Goal: Information Seeking & Learning: Learn about a topic

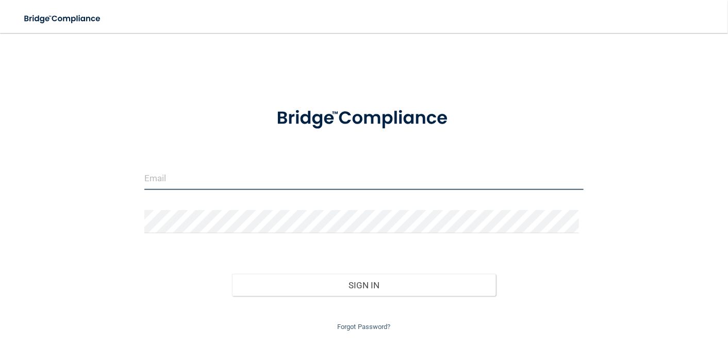
paste input "[EMAIL_ADDRESS][DOMAIN_NAME]"
type input "[EMAIL_ADDRESS][DOMAIN_NAME]"
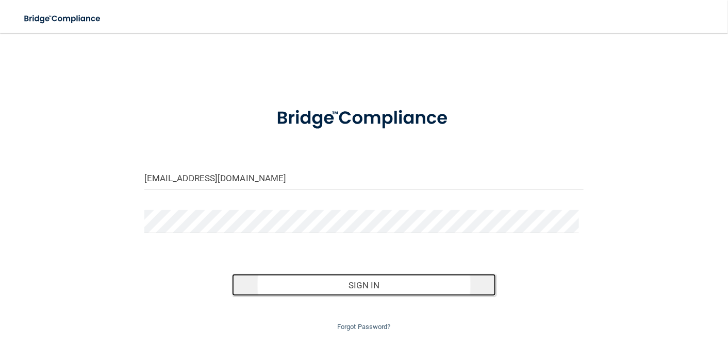
click at [332, 281] on button "Sign In" at bounding box center [364, 285] width 264 height 23
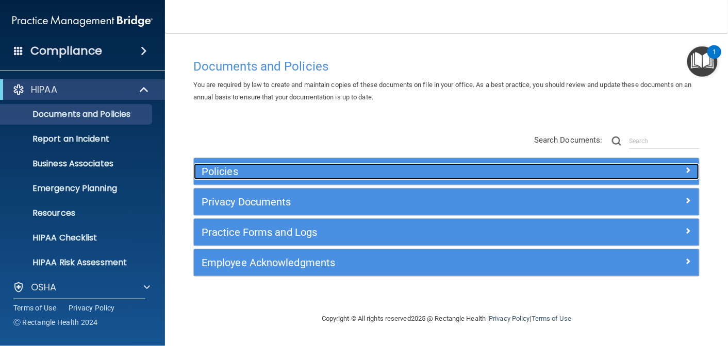
click at [233, 164] on div "Policies" at bounding box center [383, 171] width 379 height 16
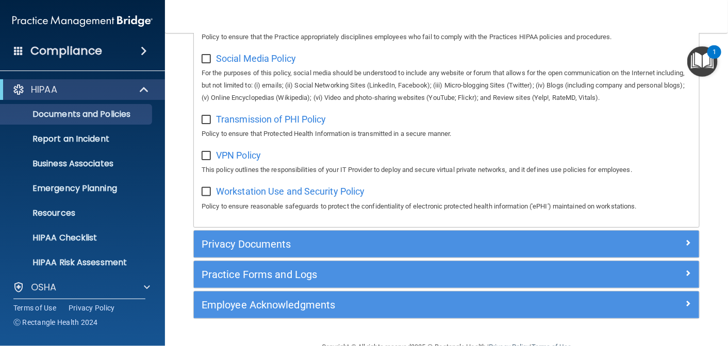
scroll to position [864, 0]
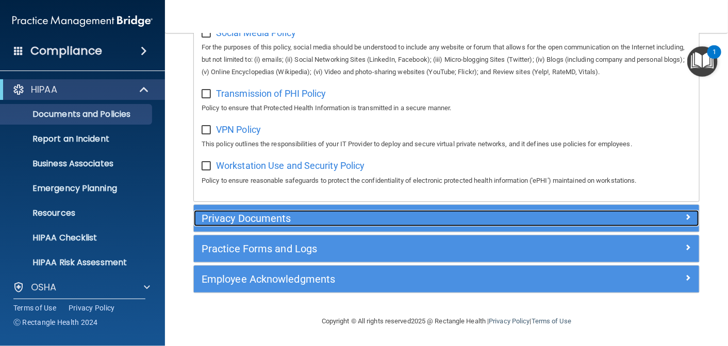
click at [275, 221] on h5 "Privacy Documents" at bounding box center [382, 218] width 363 height 11
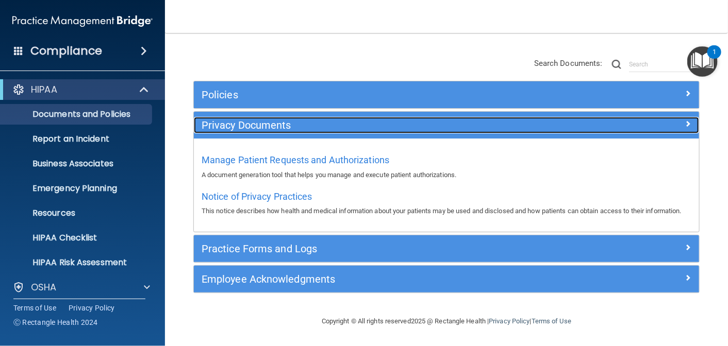
scroll to position [88, 0]
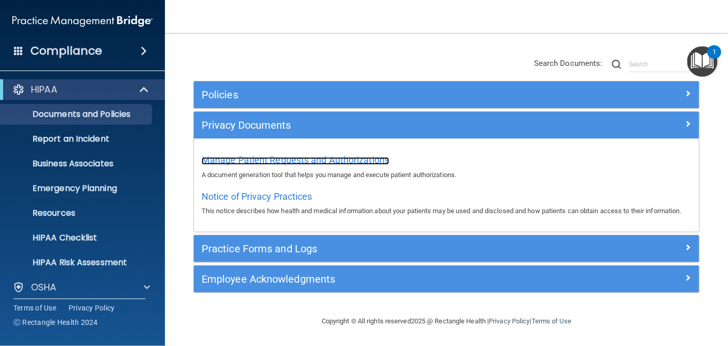
click at [316, 155] on span "Manage Patient Requests and Authorizations" at bounding box center [295, 160] width 188 height 11
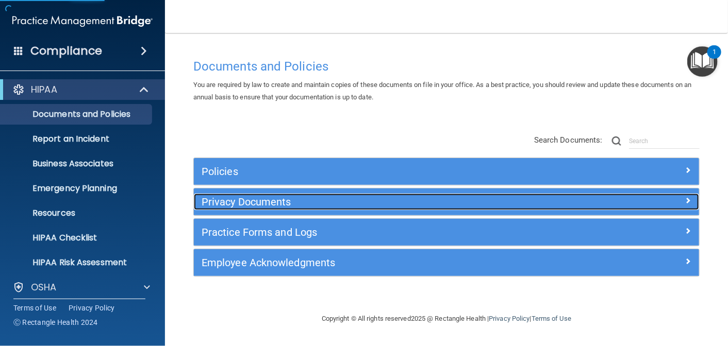
click at [284, 201] on h5 "Privacy Documents" at bounding box center [382, 201] width 363 height 11
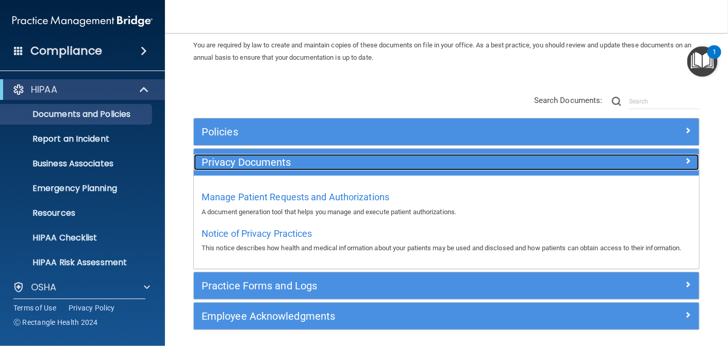
scroll to position [88, 0]
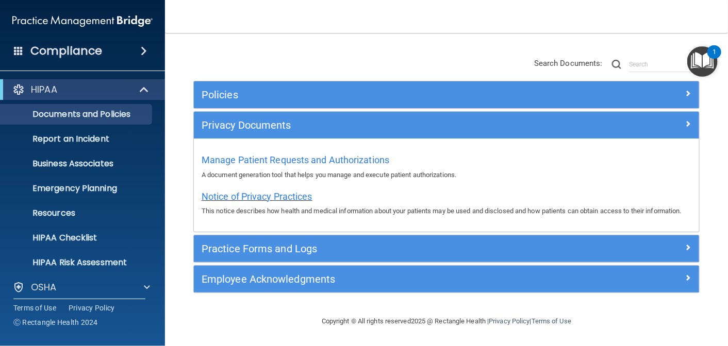
click at [272, 191] on span "Notice of Privacy Practices" at bounding box center [256, 196] width 111 height 11
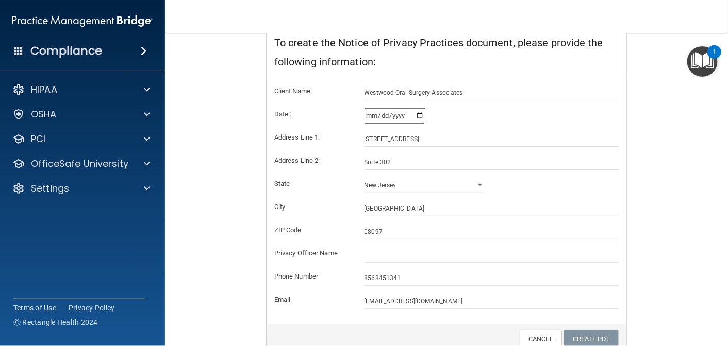
scroll to position [121, 0]
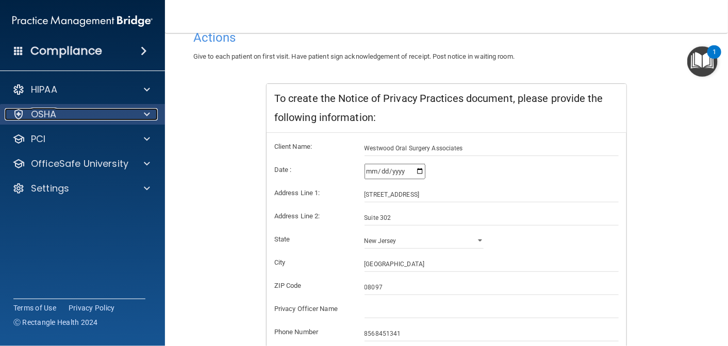
click at [55, 112] on p "OSHA" at bounding box center [44, 114] width 26 height 12
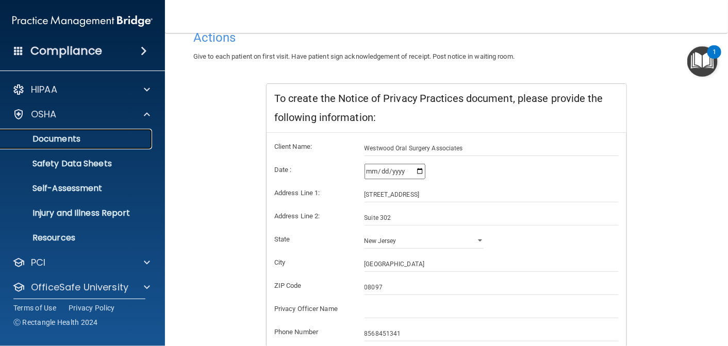
click at [80, 139] on p "Documents" at bounding box center [77, 139] width 141 height 10
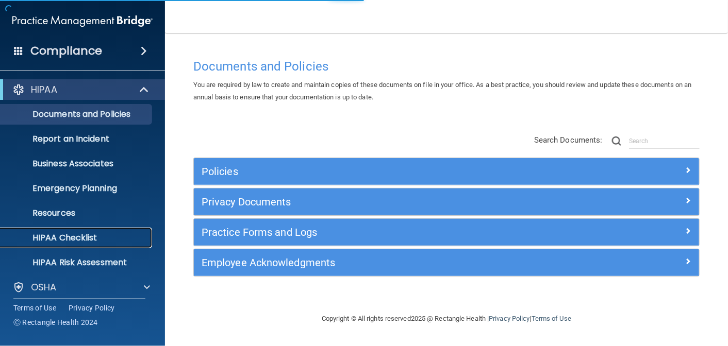
click at [64, 237] on p "HIPAA Checklist" at bounding box center [77, 238] width 141 height 10
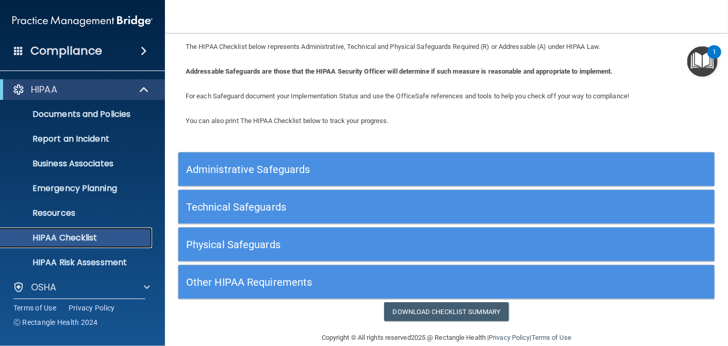
scroll to position [42, 0]
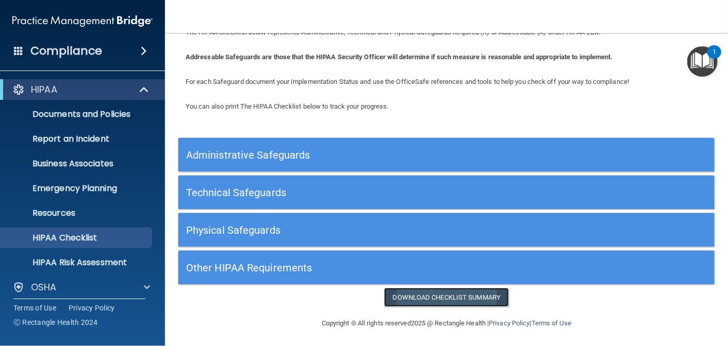
click at [436, 288] on link "Download Checklist Summary" at bounding box center [446, 297] width 125 height 19
click at [57, 187] on p "Emergency Planning" at bounding box center [77, 188] width 141 height 10
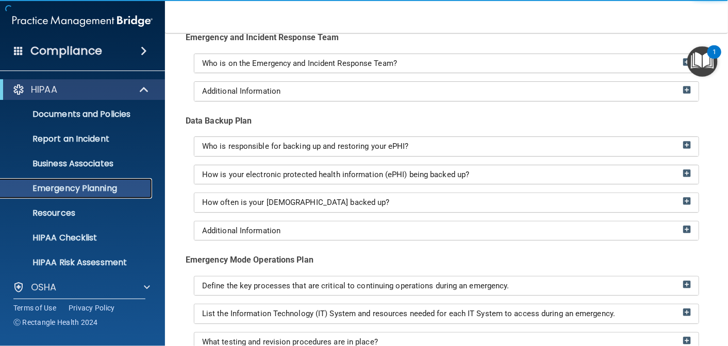
scroll to position [74, 0]
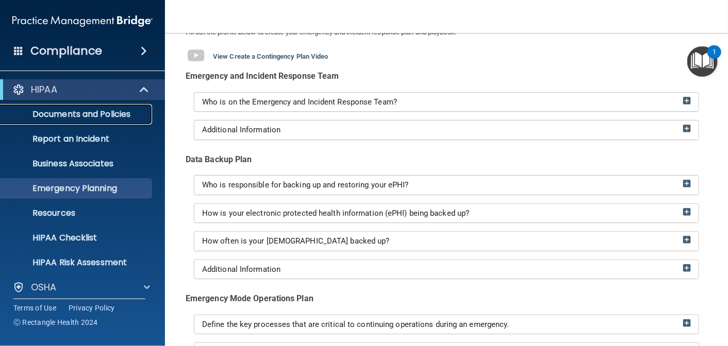
click at [85, 121] on link "Documents and Policies" at bounding box center [71, 114] width 162 height 21
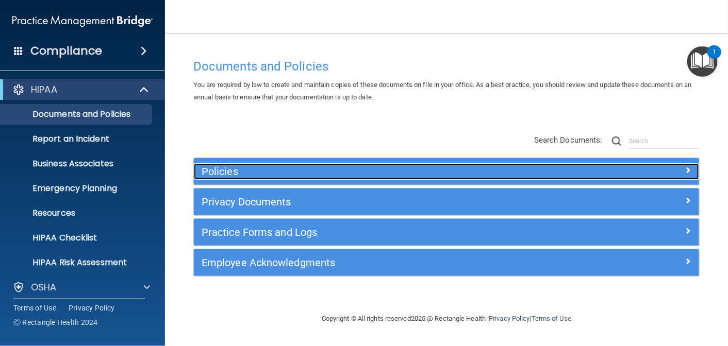
click at [295, 177] on h5 "Policies" at bounding box center [382, 171] width 363 height 11
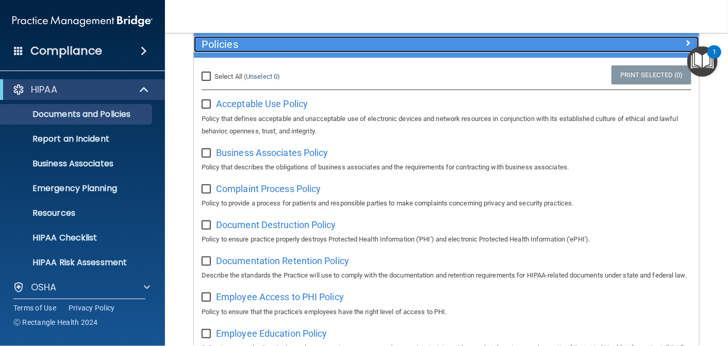
scroll to position [155, 0]
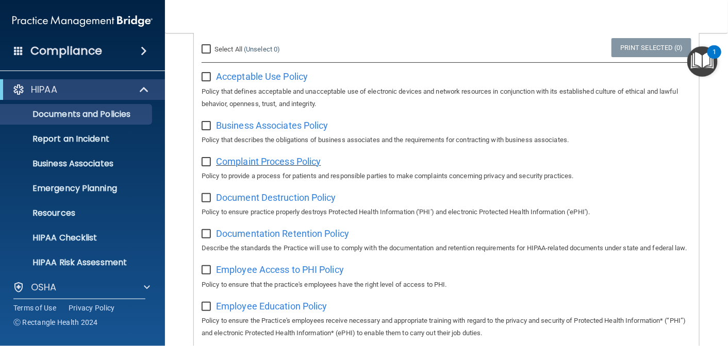
click at [291, 164] on span "Complaint Process Policy" at bounding box center [268, 161] width 105 height 11
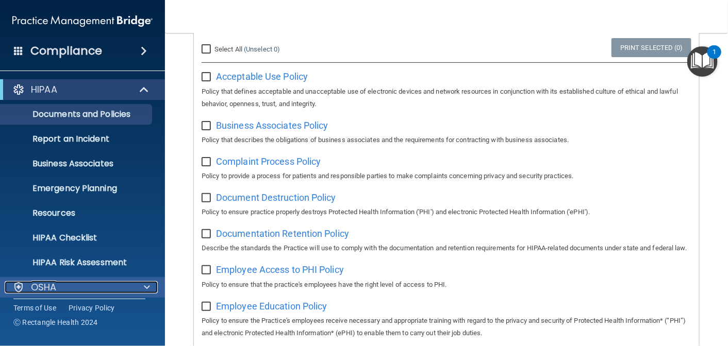
click at [103, 290] on div "OSHA" at bounding box center [69, 287] width 128 height 12
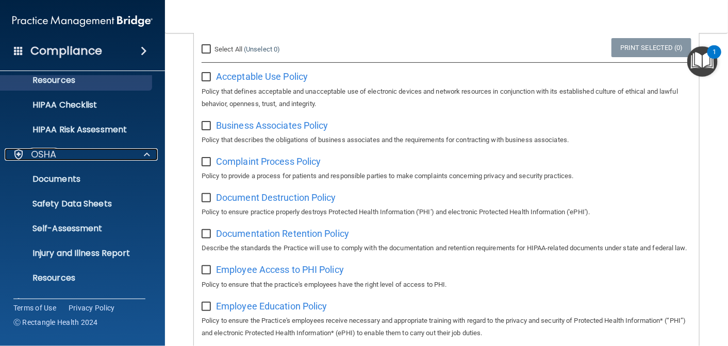
scroll to position [205, 0]
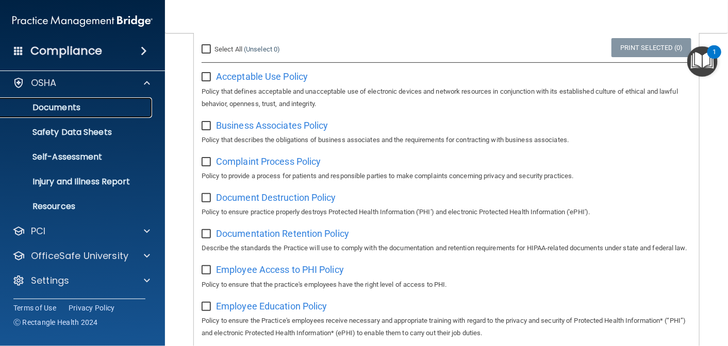
click at [81, 103] on p "Documents" at bounding box center [77, 108] width 141 height 10
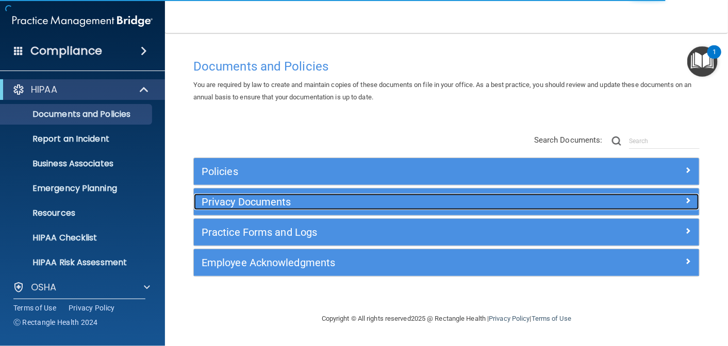
click at [293, 204] on h5 "Privacy Documents" at bounding box center [382, 201] width 363 height 11
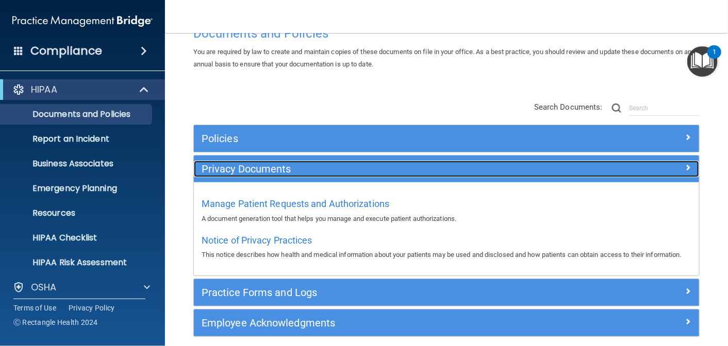
scroll to position [88, 0]
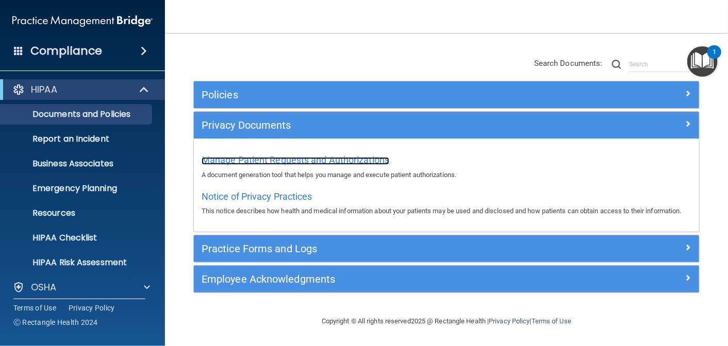
click at [299, 155] on span "Manage Patient Requests and Authorizations" at bounding box center [295, 160] width 188 height 11
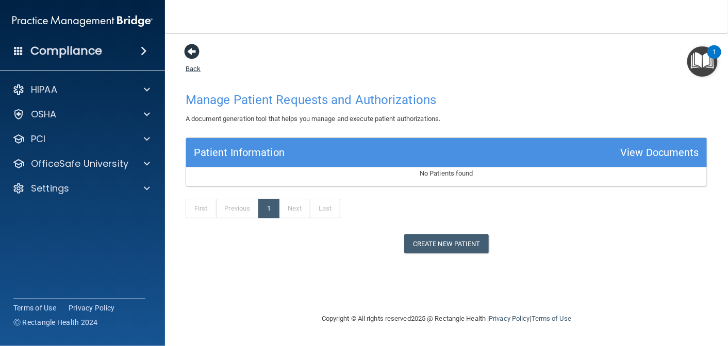
click at [184, 54] on span at bounding box center [191, 51] width 15 height 15
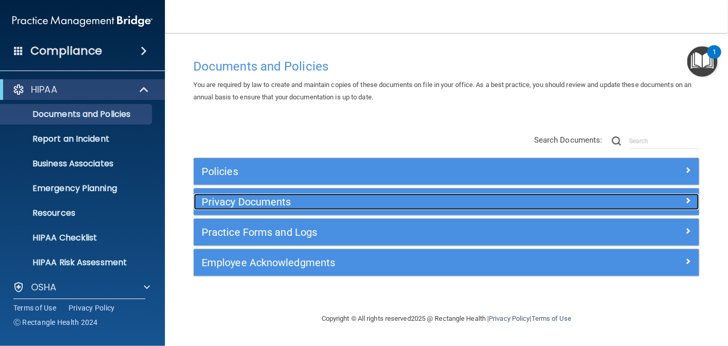
click at [322, 208] on div "Privacy Documents" at bounding box center [383, 202] width 379 height 16
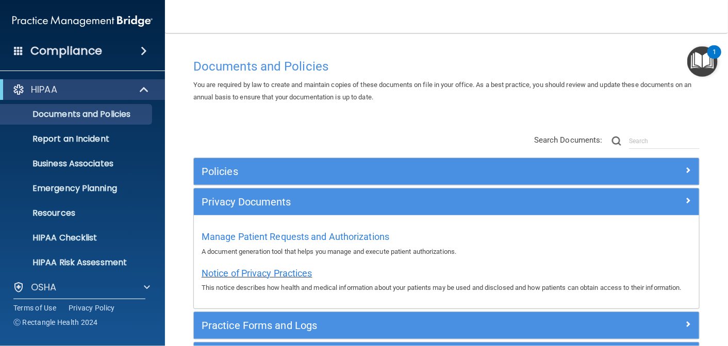
click at [279, 270] on span "Notice of Privacy Practices" at bounding box center [256, 273] width 111 height 11
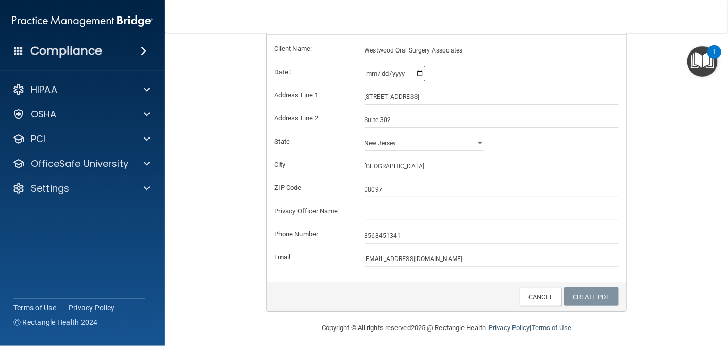
scroll to position [224, 0]
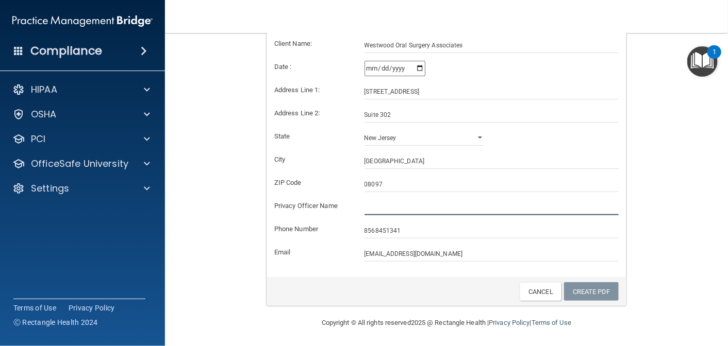
click at [411, 205] on input "text" at bounding box center [491, 207] width 255 height 15
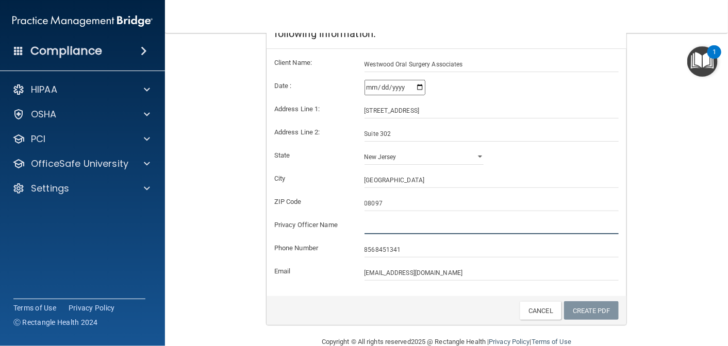
scroll to position [206, 0]
